Goal: Task Accomplishment & Management: Manage account settings

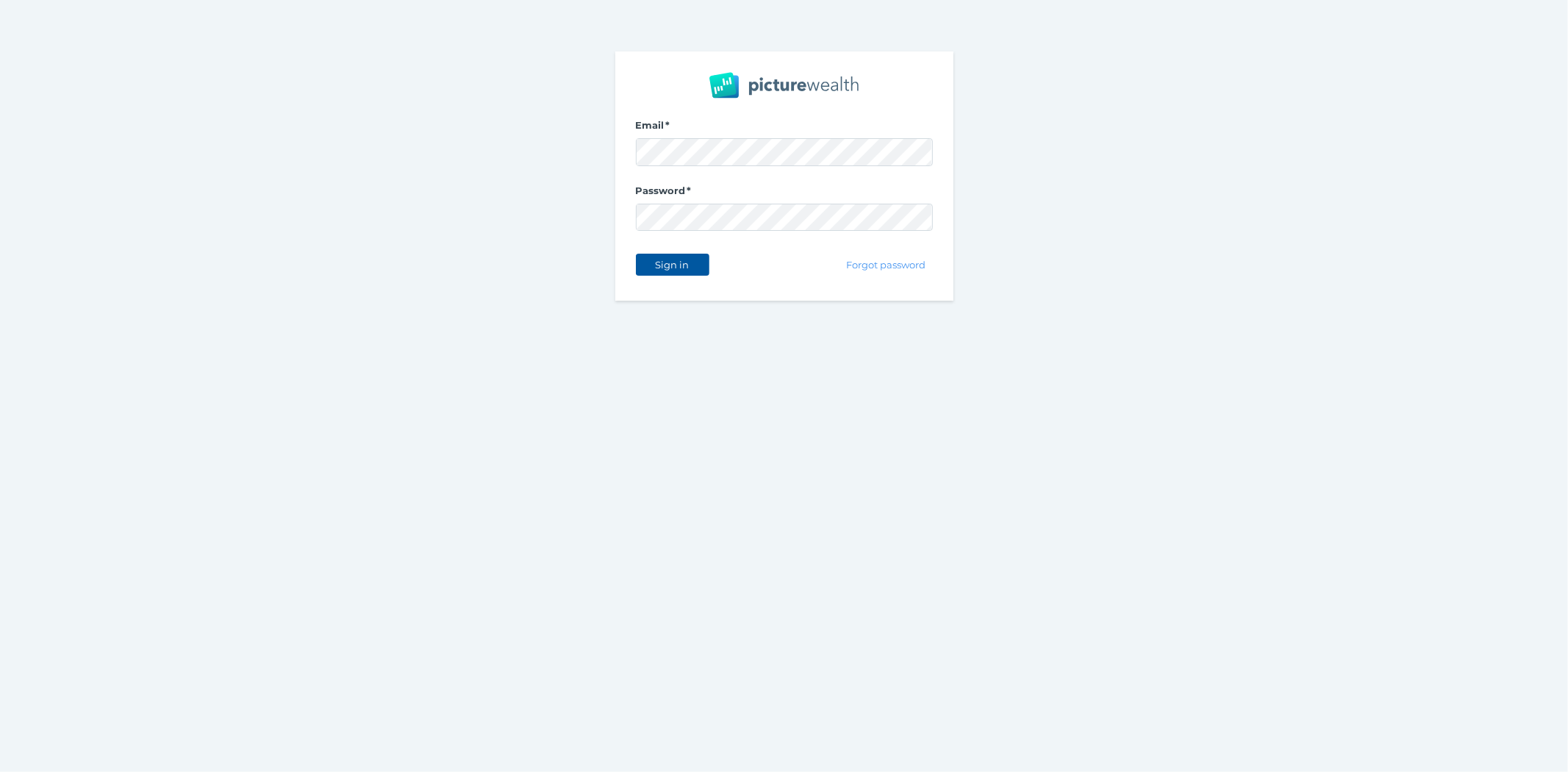
click at [677, 267] on span "Sign in" at bounding box center [672, 264] width 46 height 12
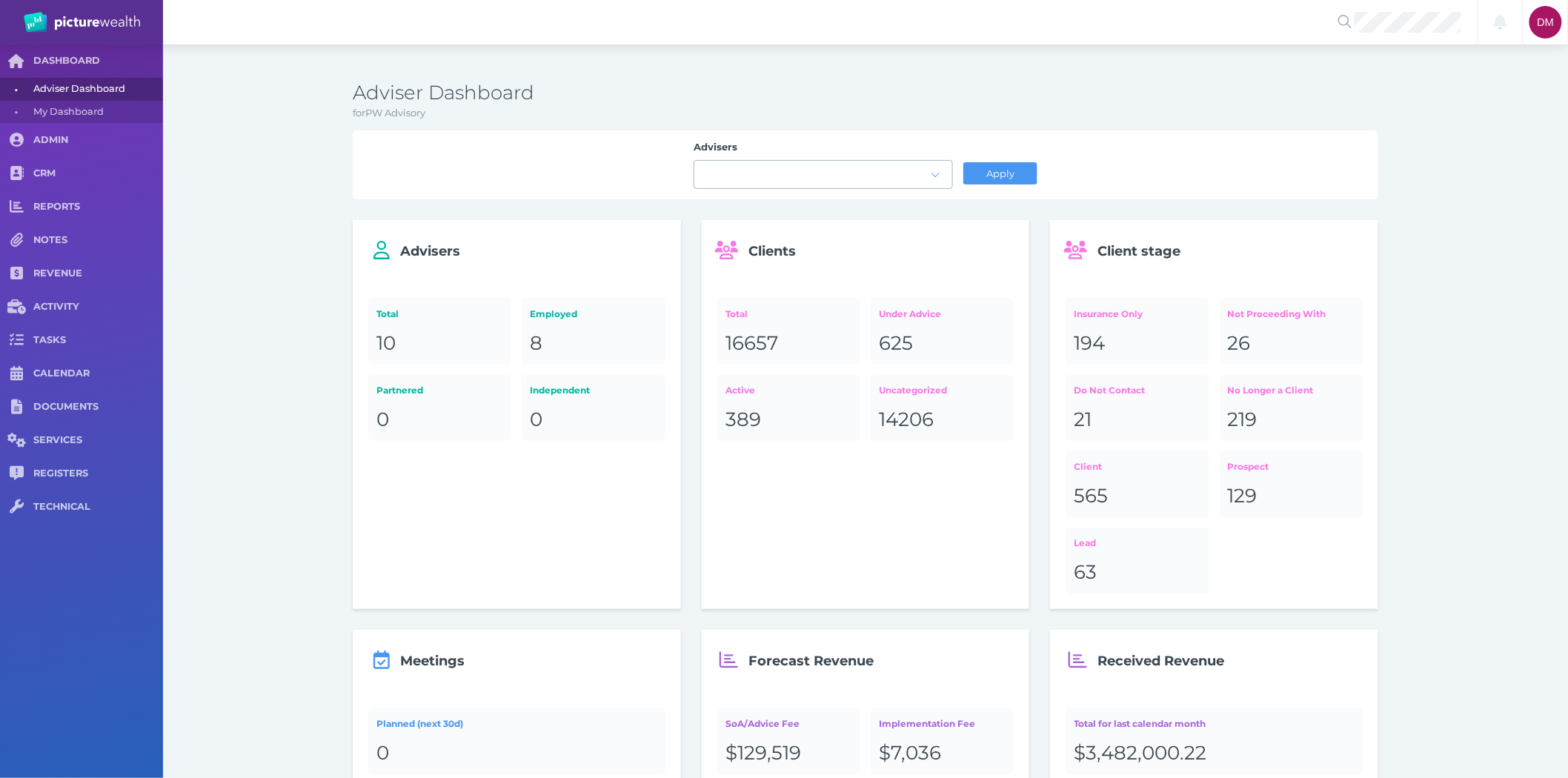
click at [728, 169] on div at bounding box center [823, 174] width 258 height 12
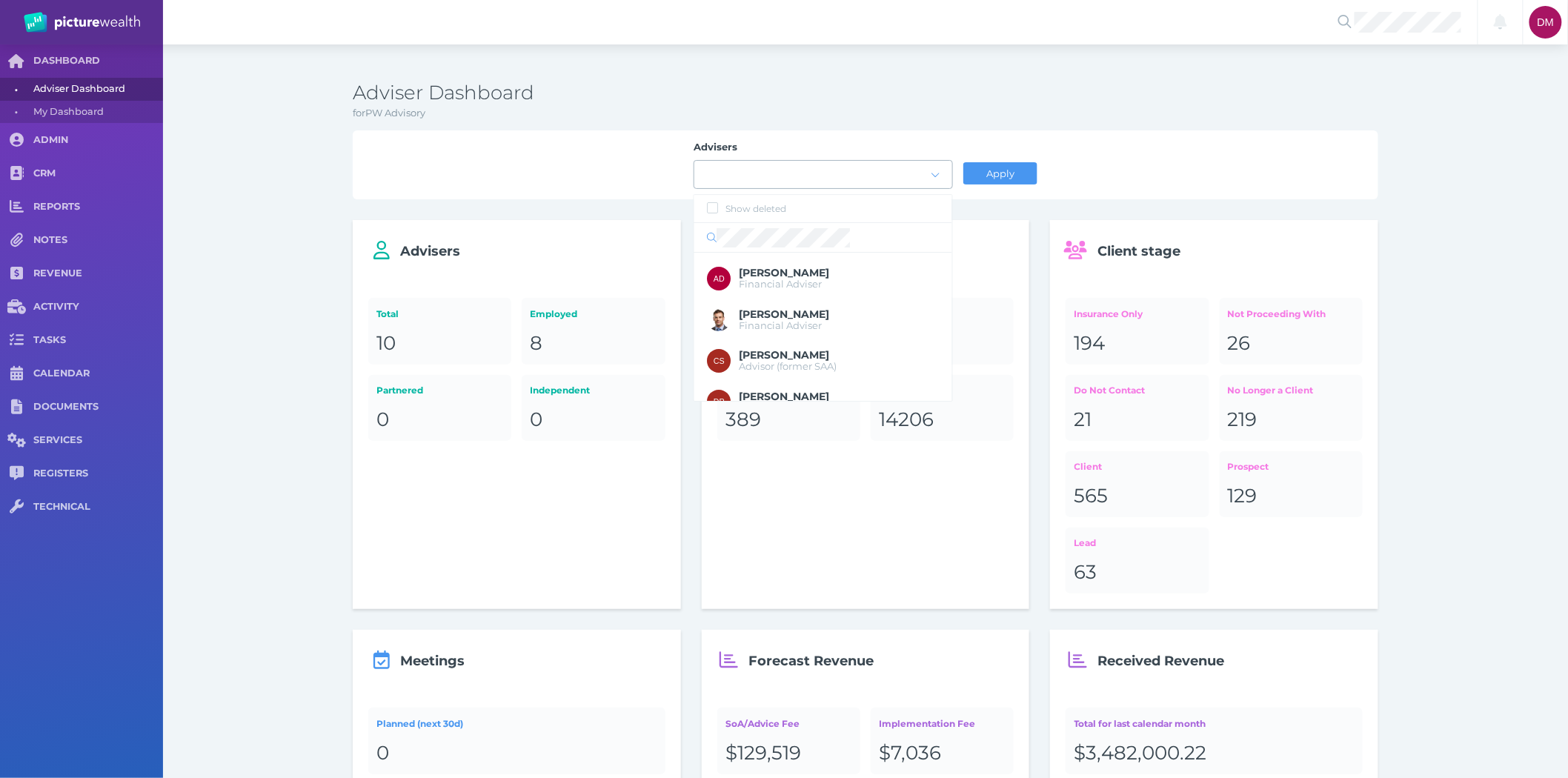
click at [742, 169] on div at bounding box center [823, 174] width 258 height 12
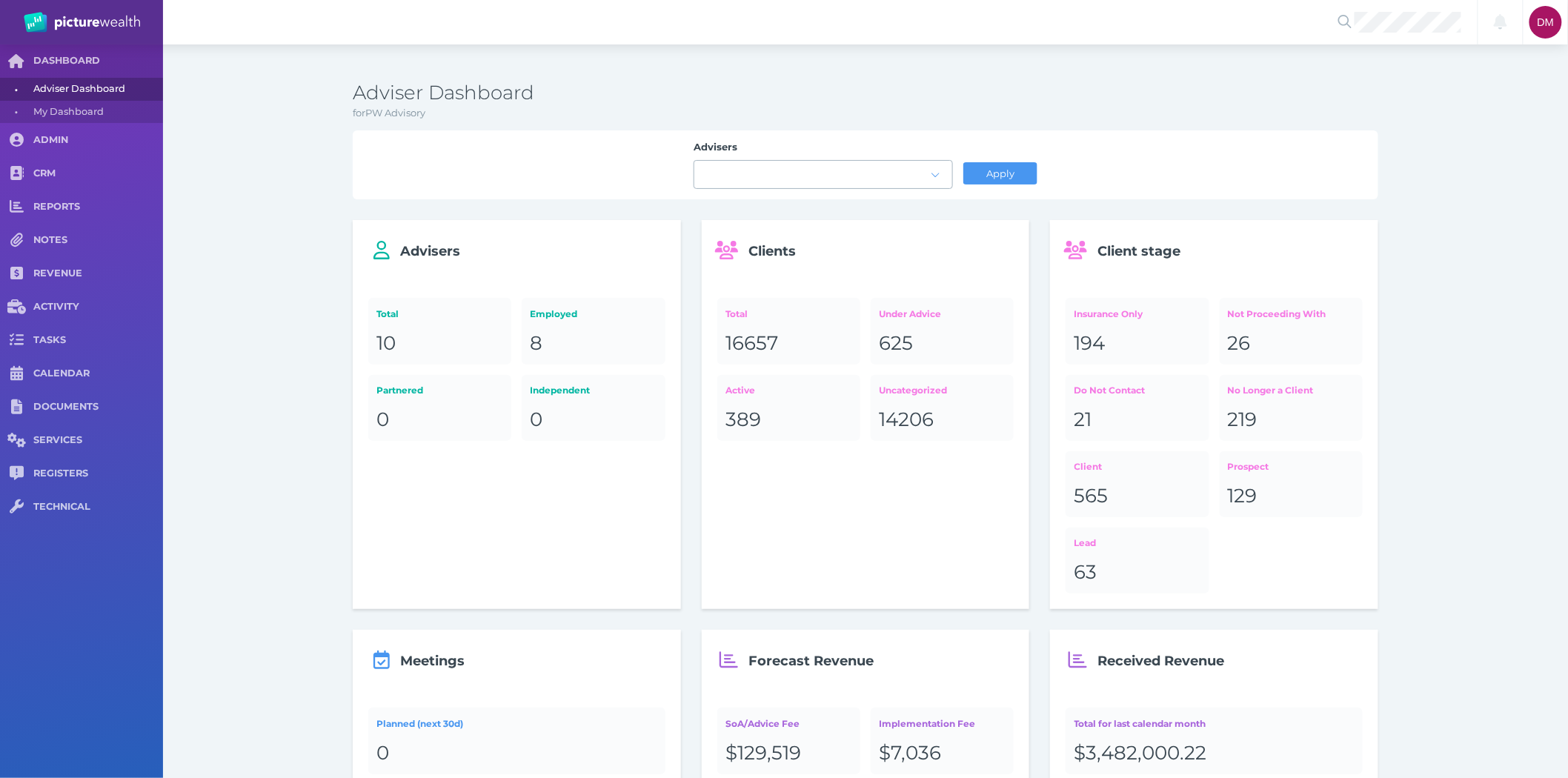
click at [738, 175] on div at bounding box center [812, 175] width 236 height 8
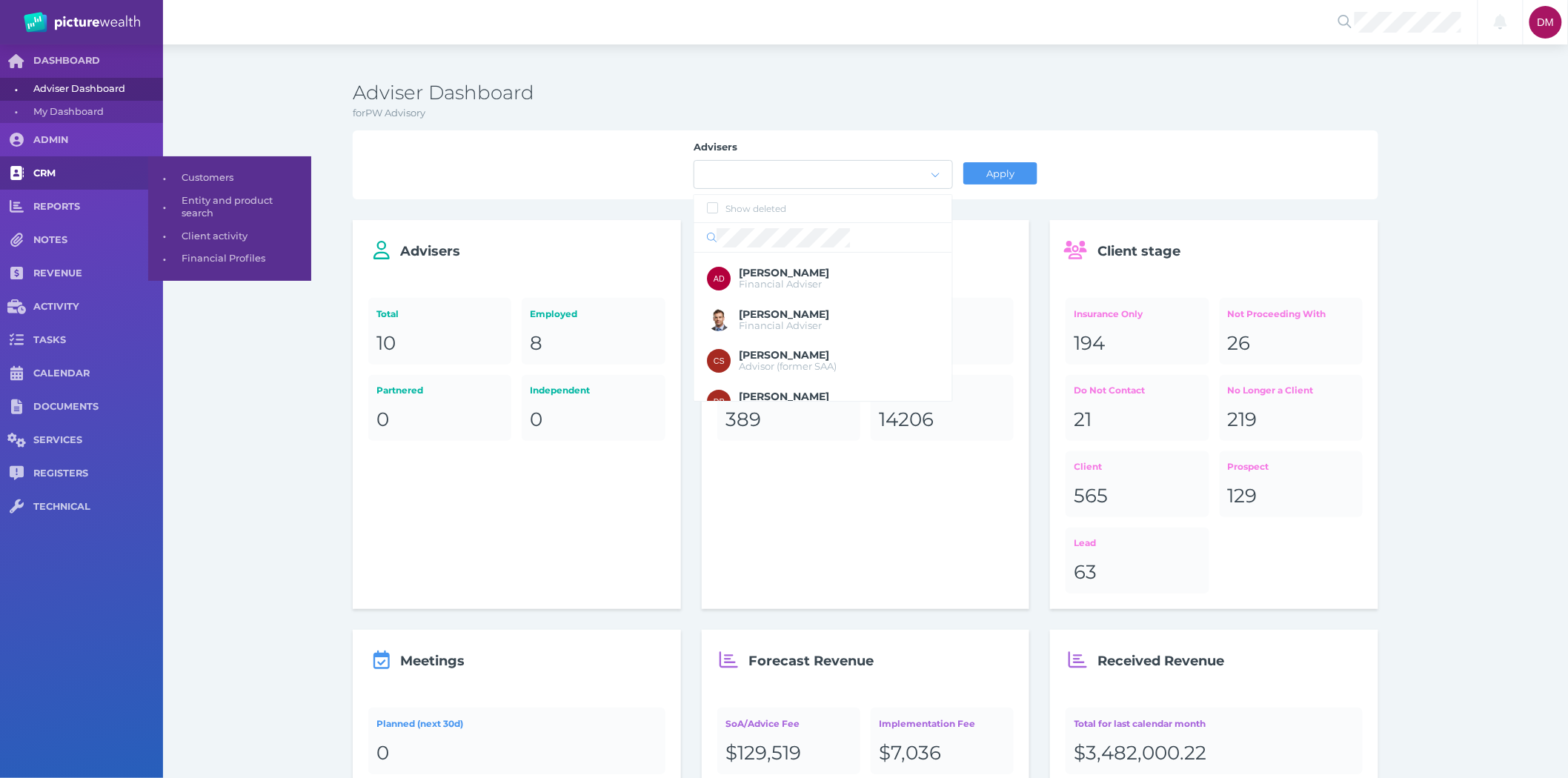
click at [55, 167] on span "CRM" at bounding box center [97, 173] width 129 height 12
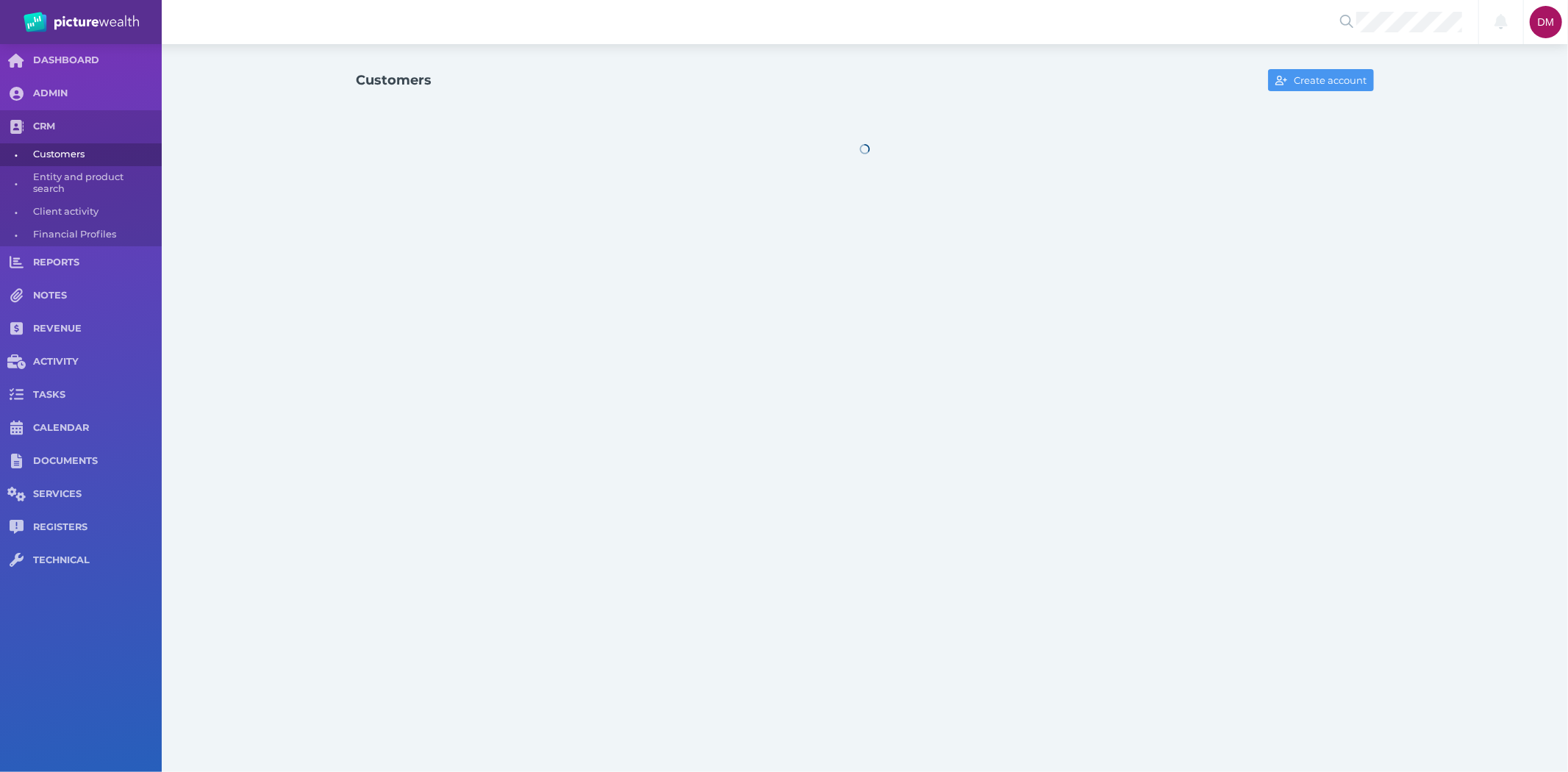
select select "25"
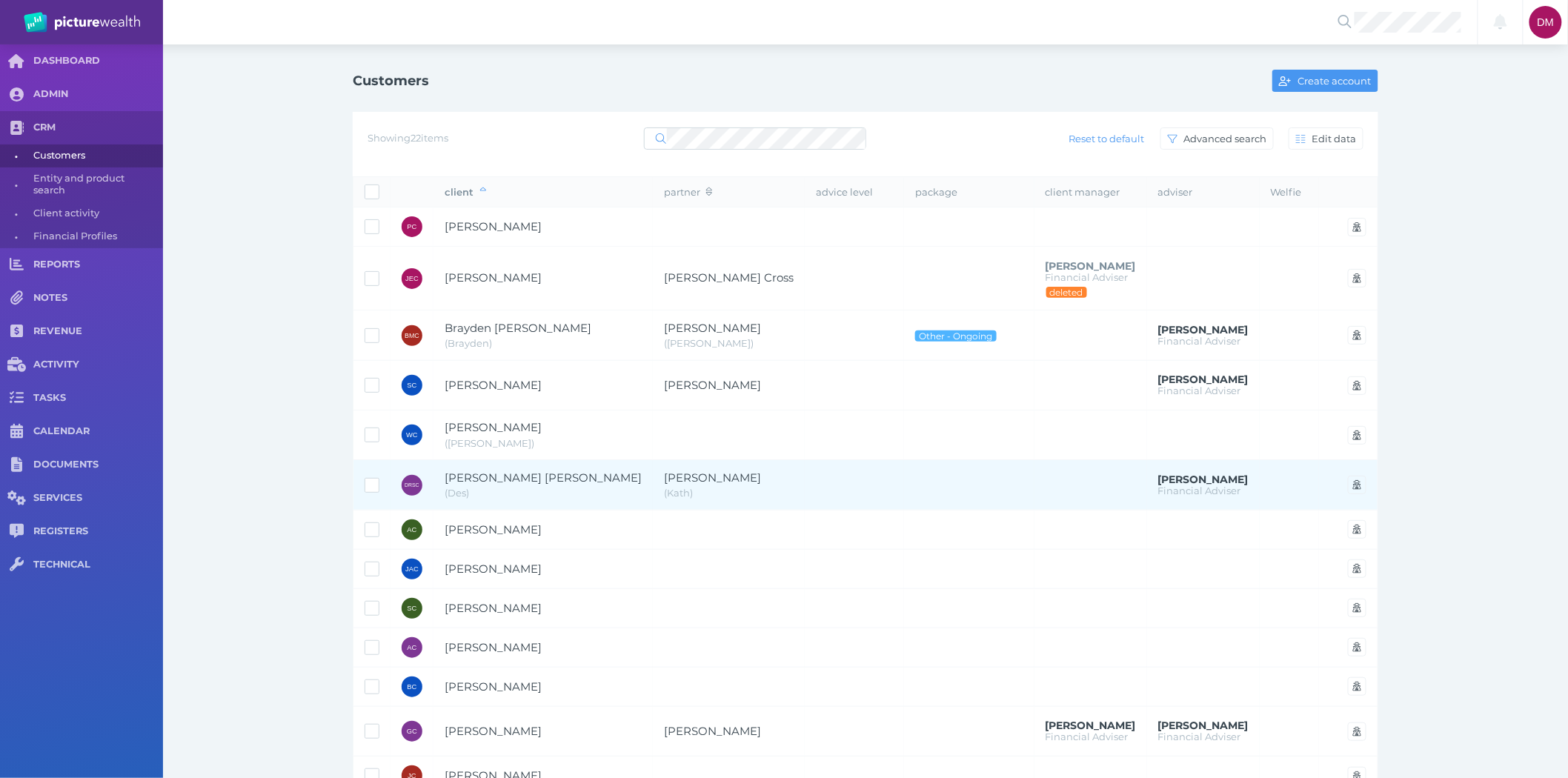
click at [538, 471] on span "[PERSON_NAME] [PERSON_NAME]" at bounding box center [543, 477] width 197 height 14
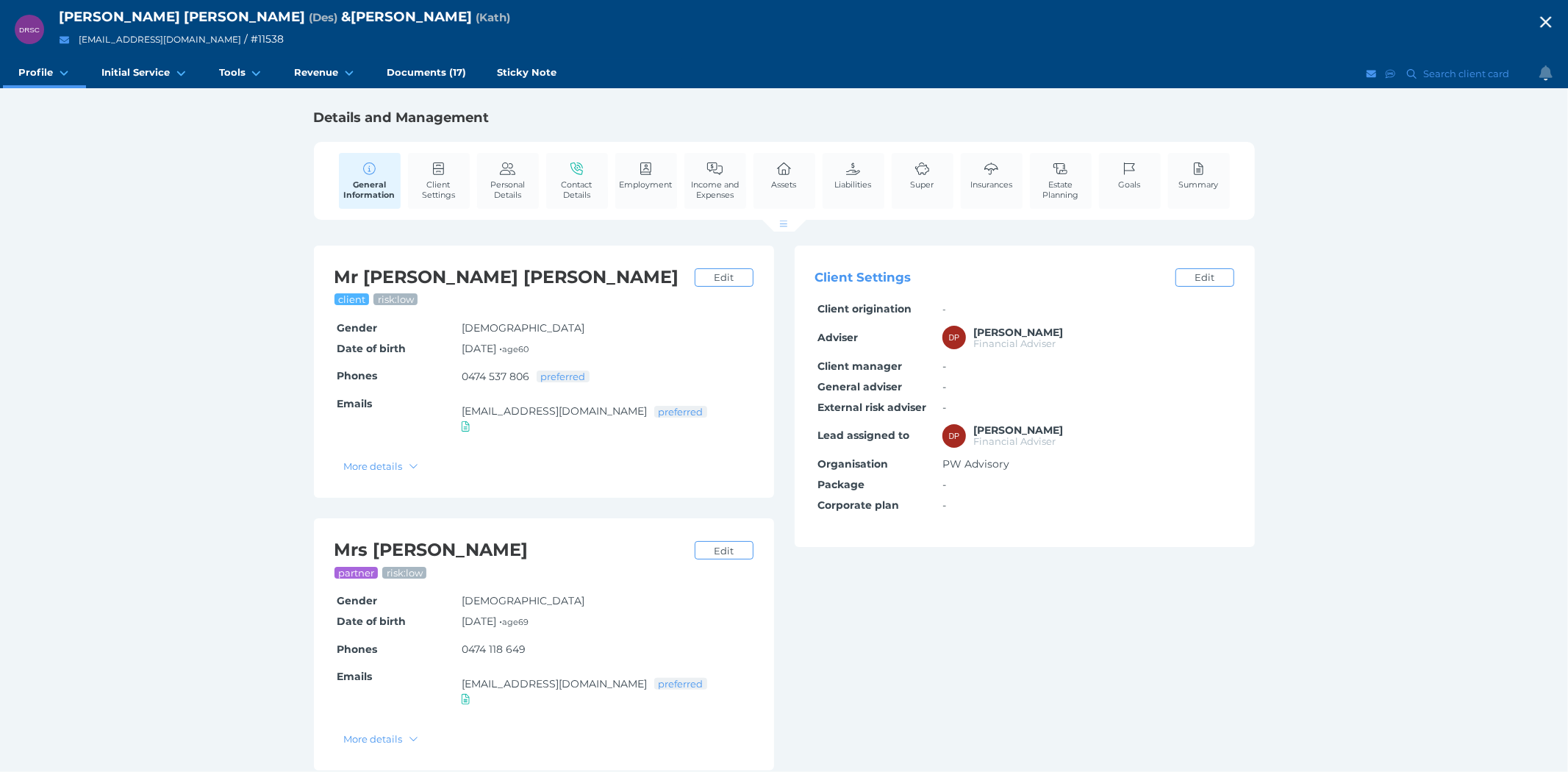
click at [1548, 16] on icon "button" at bounding box center [1546, 22] width 18 height 22
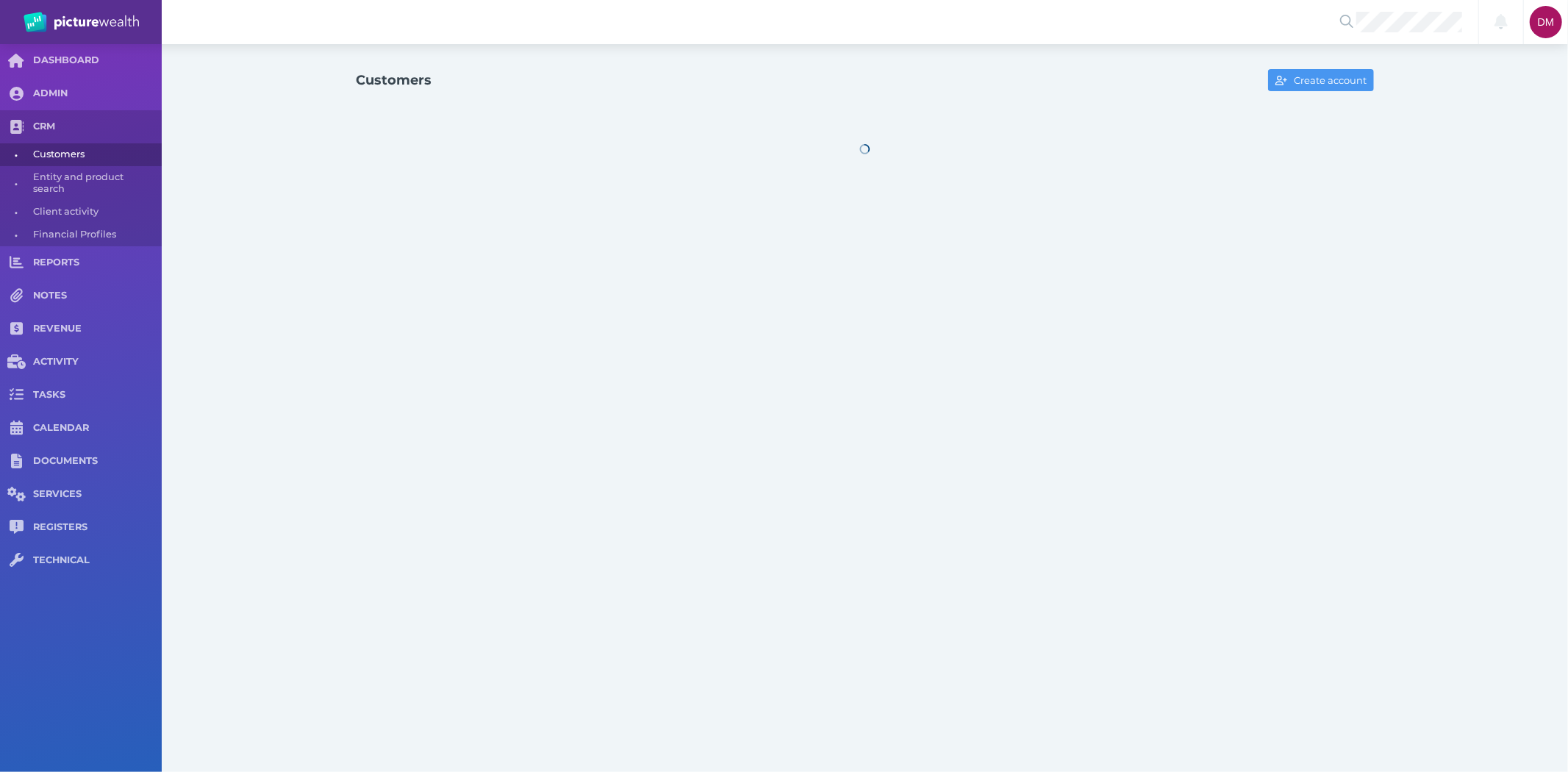
select select "25"
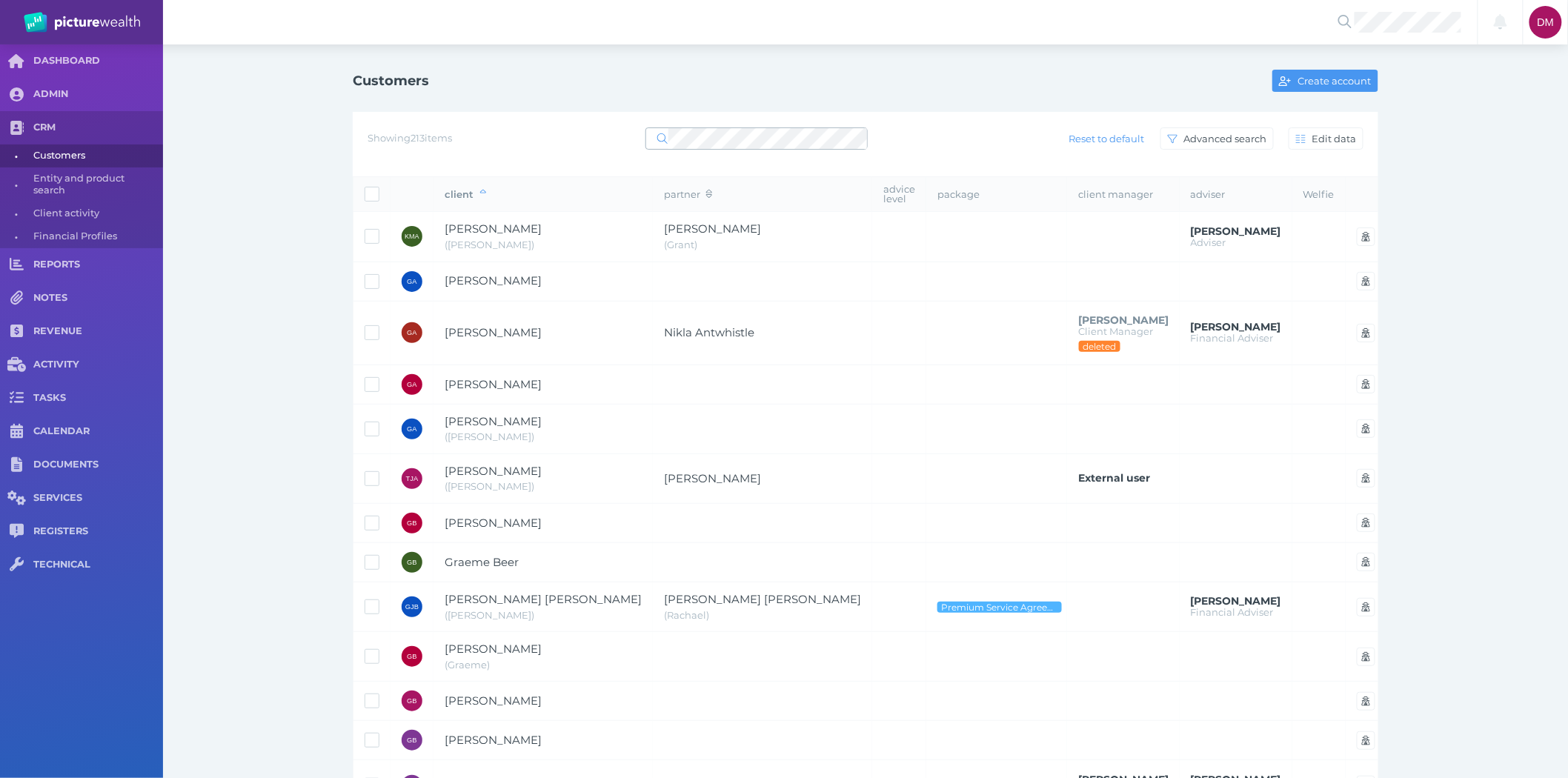
click at [668, 134] on icon at bounding box center [662, 138] width 10 height 10
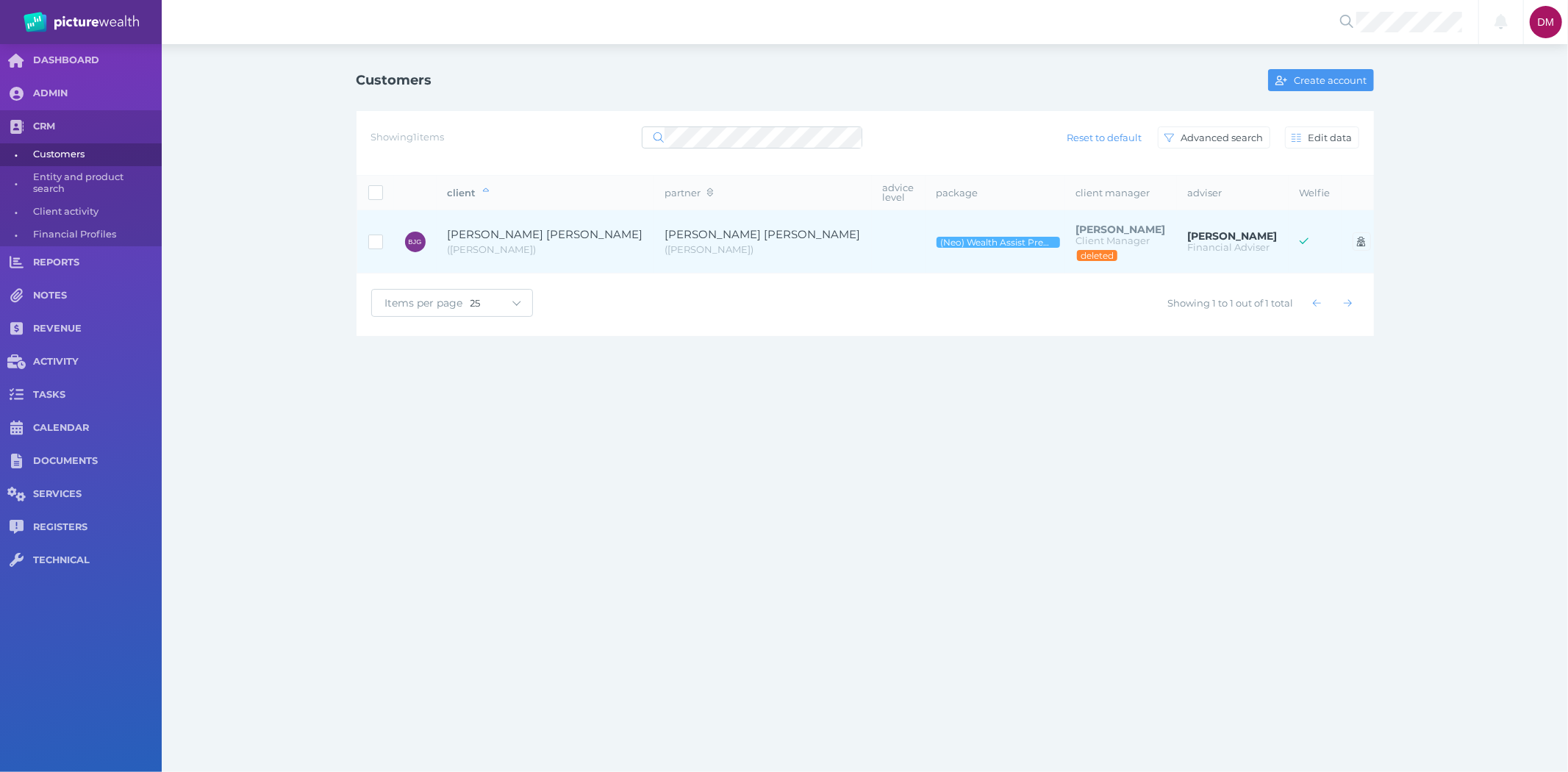
click at [498, 231] on span "[PERSON_NAME] [PERSON_NAME]" at bounding box center [545, 233] width 196 height 14
